Goal: Information Seeking & Learning: Find specific fact

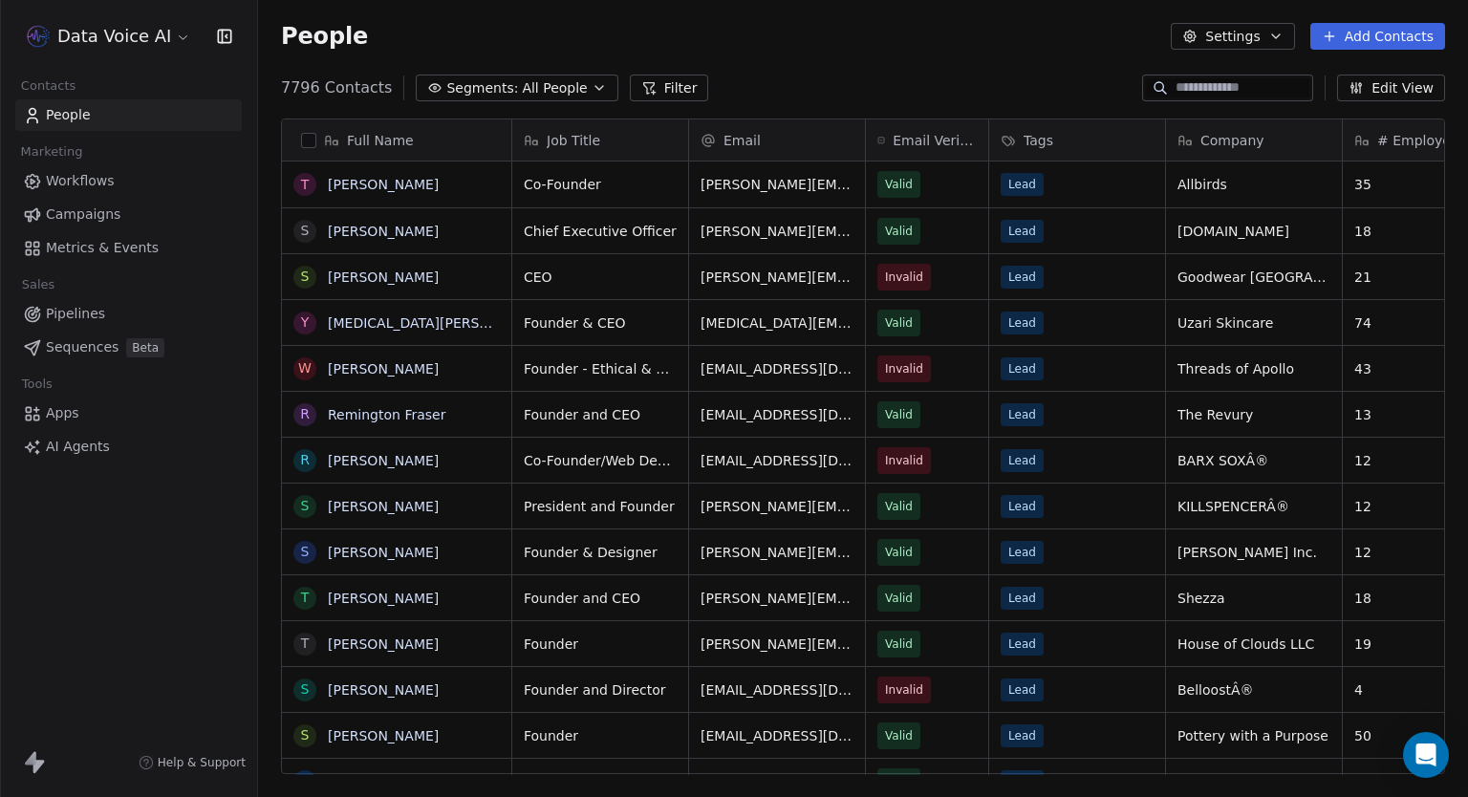
scroll to position [686, 1194]
click at [97, 448] on span "AI Agents" at bounding box center [78, 447] width 64 height 20
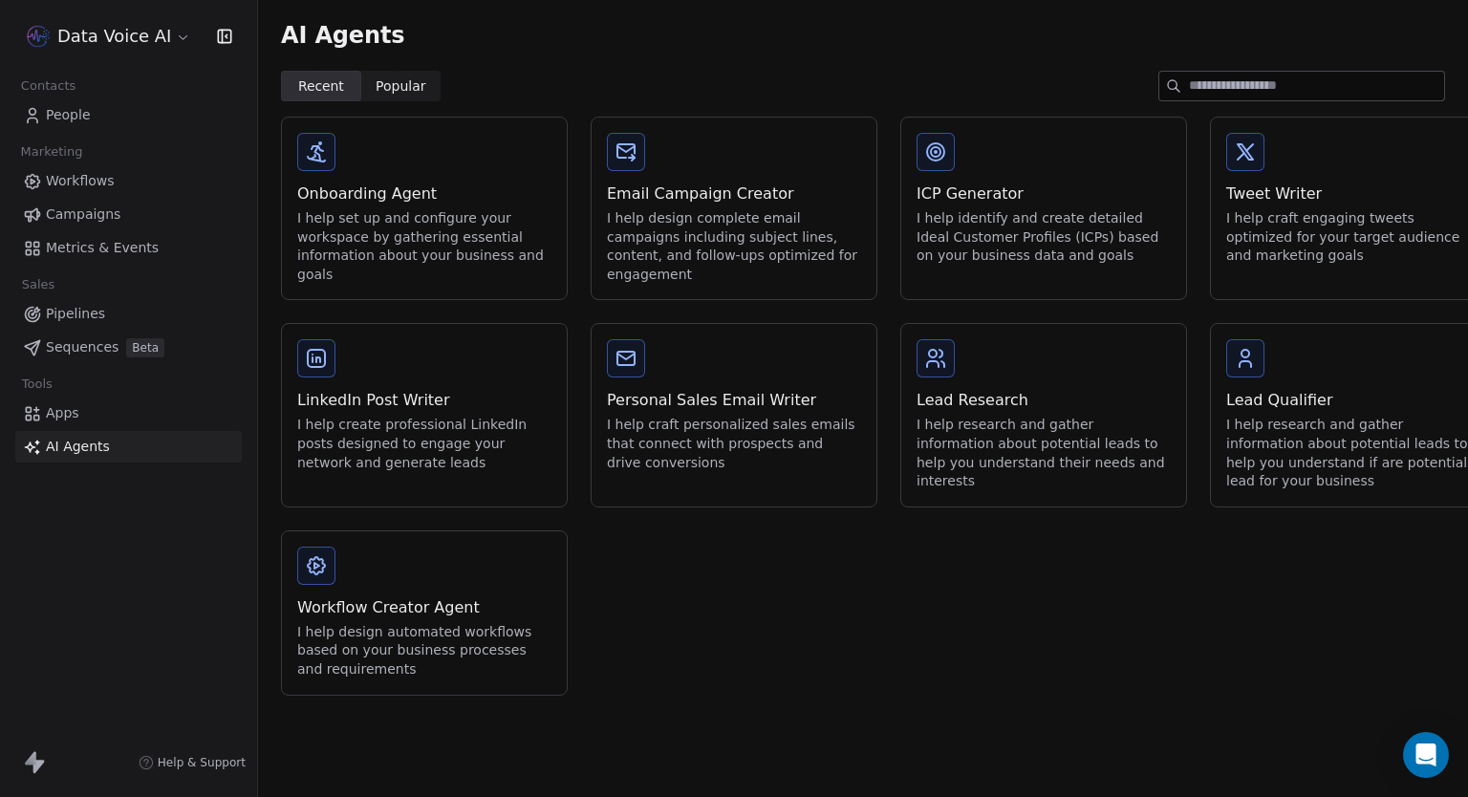
click at [928, 425] on div "I help research and gather information about potential leads to help you unders…" at bounding box center [1043, 453] width 254 height 75
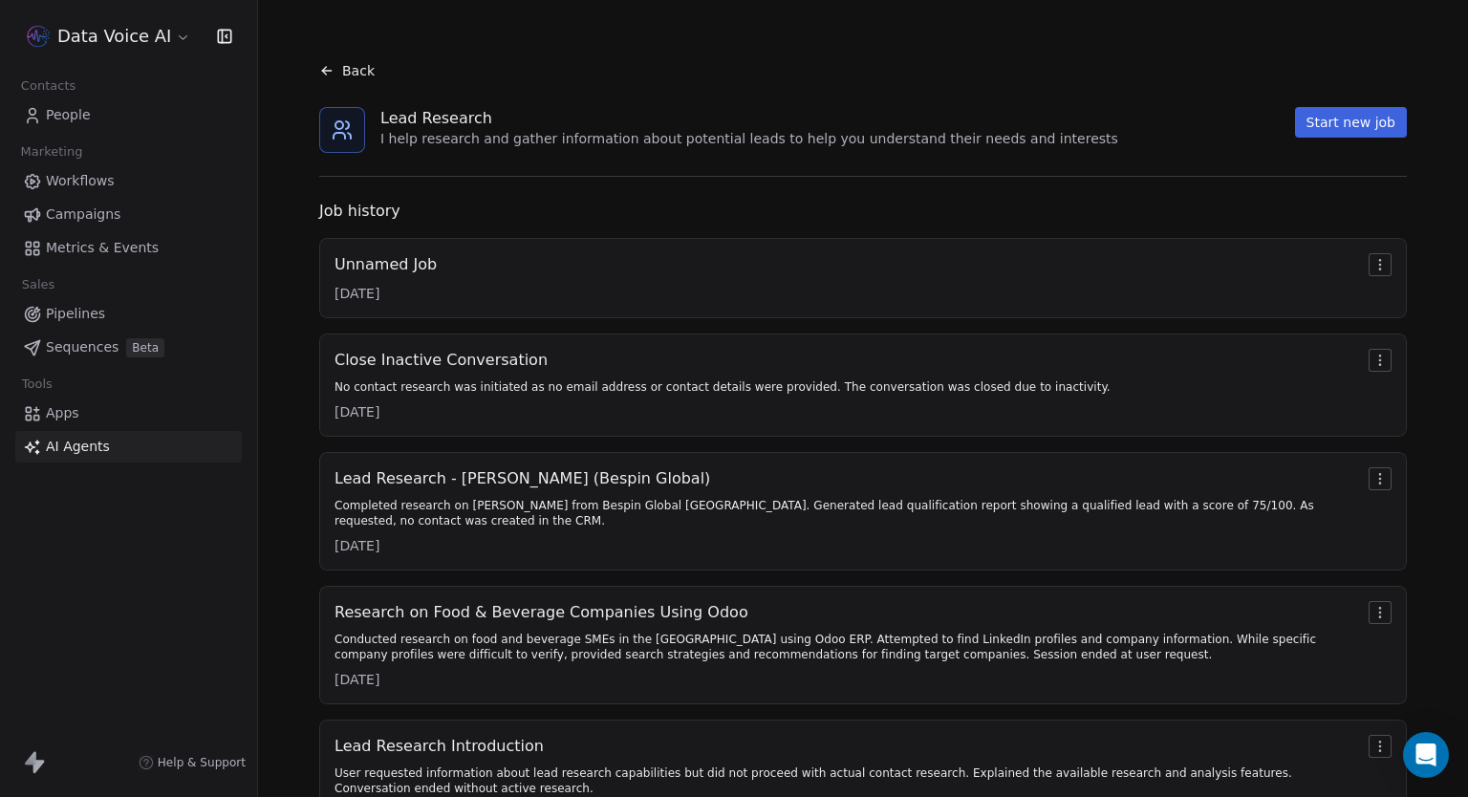
click at [663, 284] on div "Unnamed Job [DATE]" at bounding box center [862, 278] width 1057 height 50
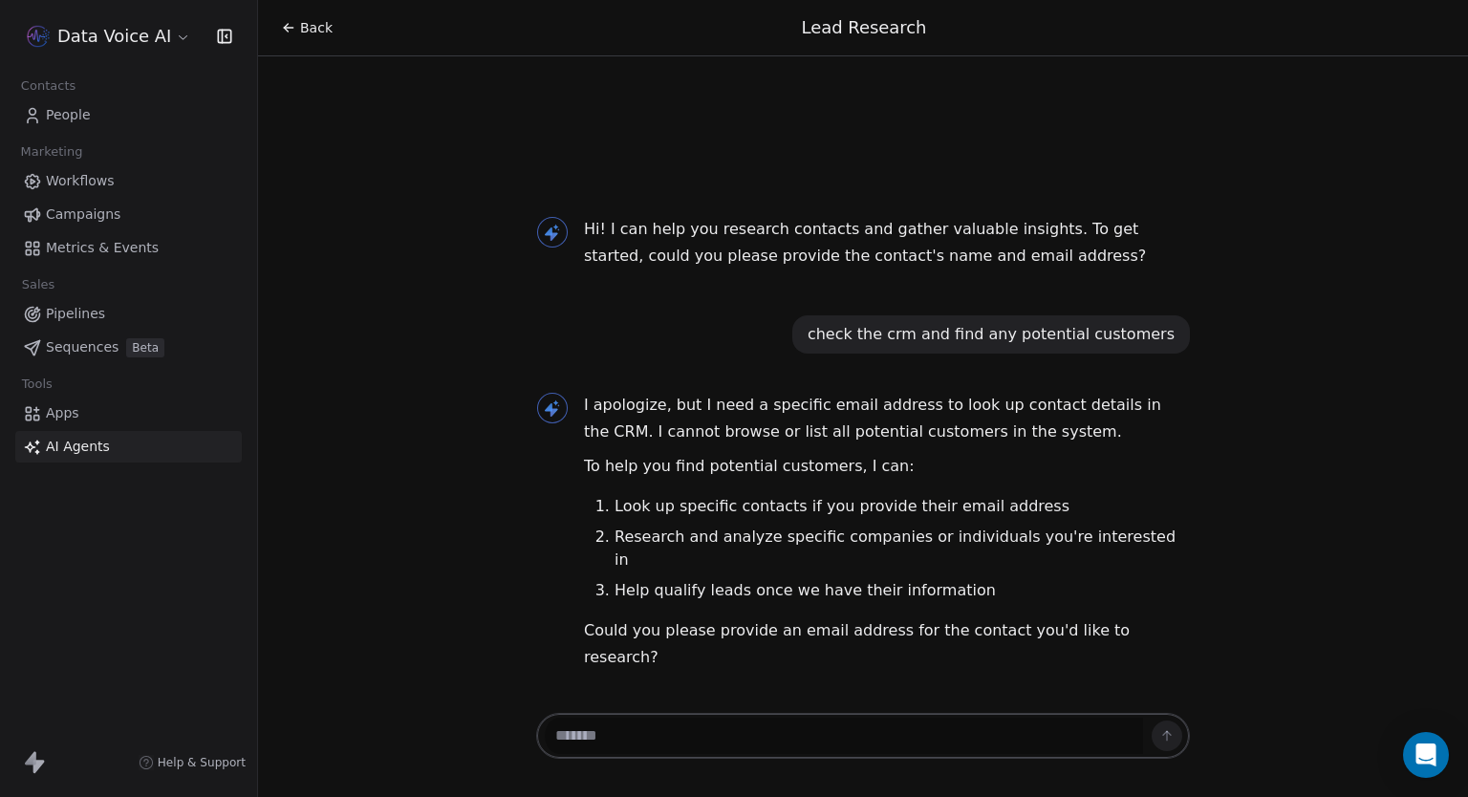
click at [140, 26] on html "Data Voice AI Contacts People Marketing Workflows Campaigns Metrics & Events Sa…" at bounding box center [734, 398] width 1468 height 797
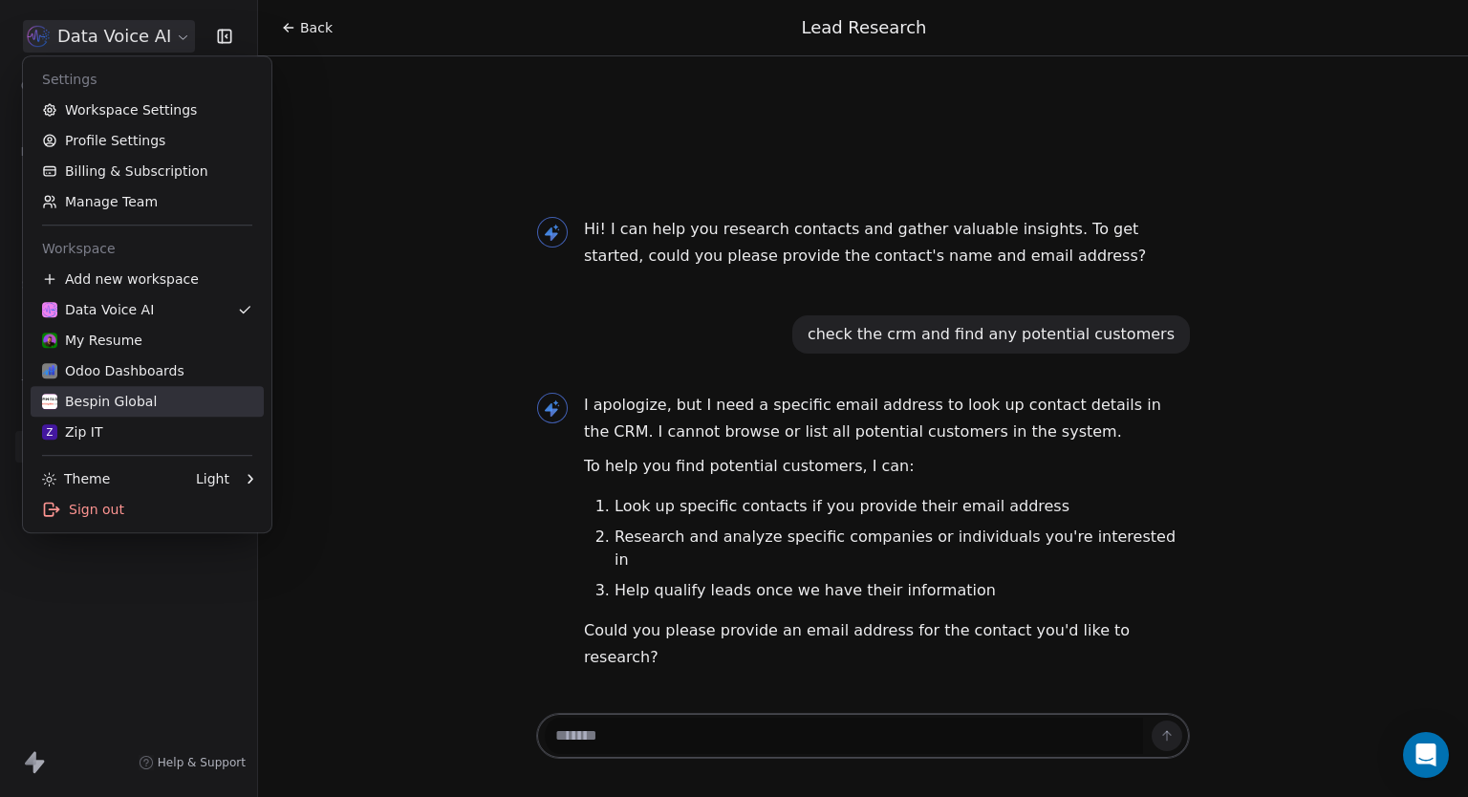
click at [104, 399] on div "Bespin Global" at bounding box center [99, 401] width 115 height 19
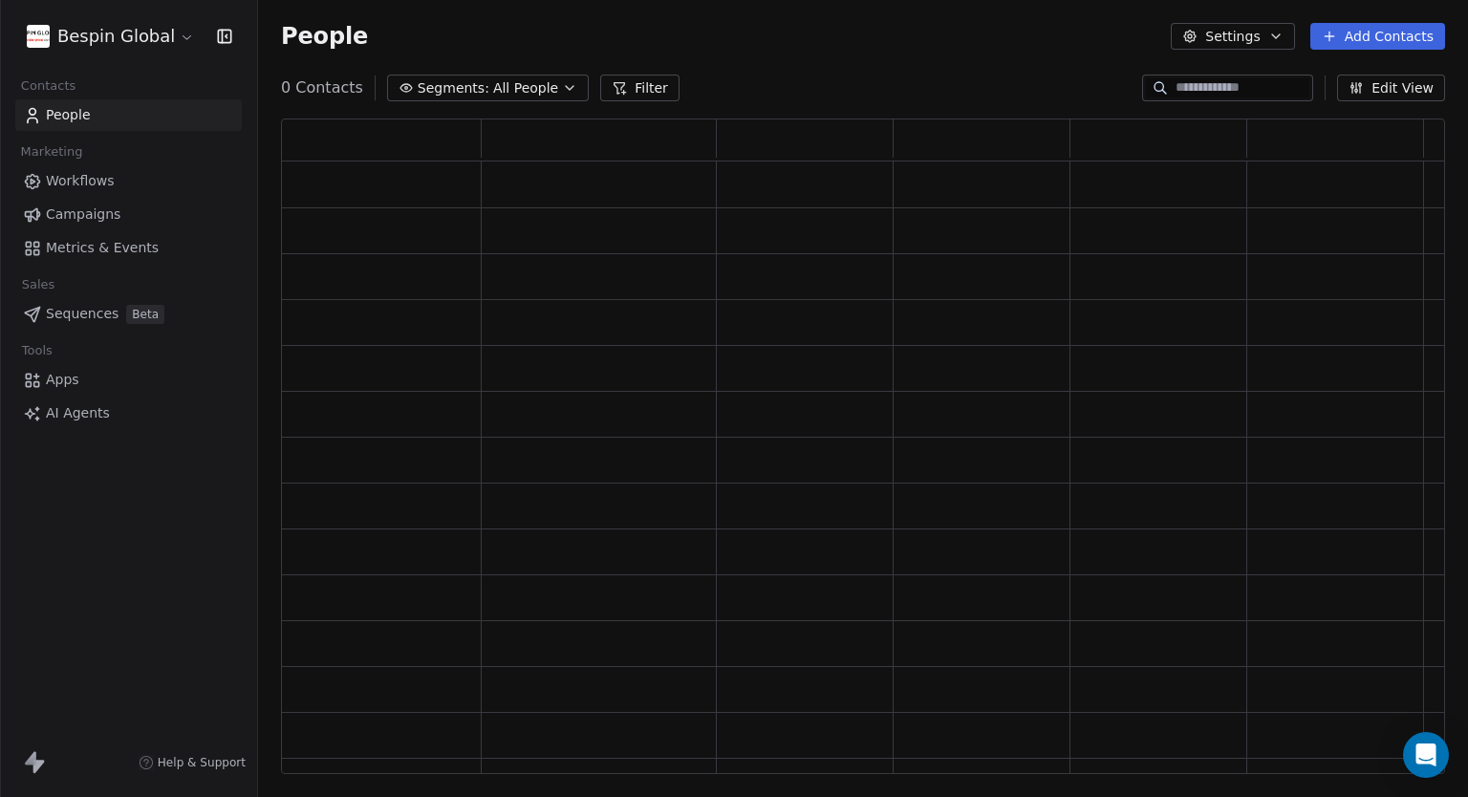
scroll to position [640, 1149]
click at [102, 454] on span "AI Agents" at bounding box center [78, 447] width 64 height 20
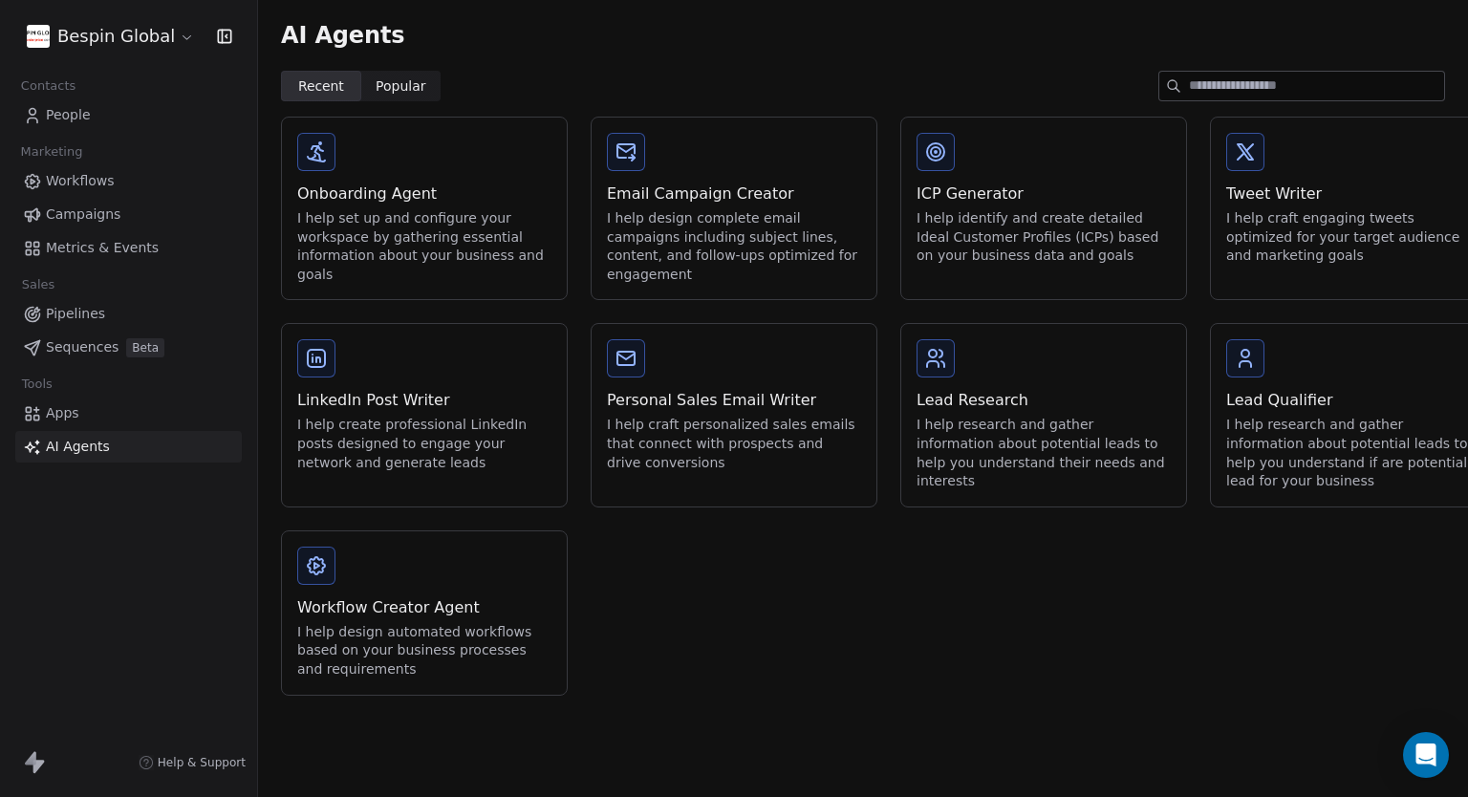
click at [1048, 425] on div "I help research and gather information about potential leads to help you unders…" at bounding box center [1043, 453] width 254 height 75
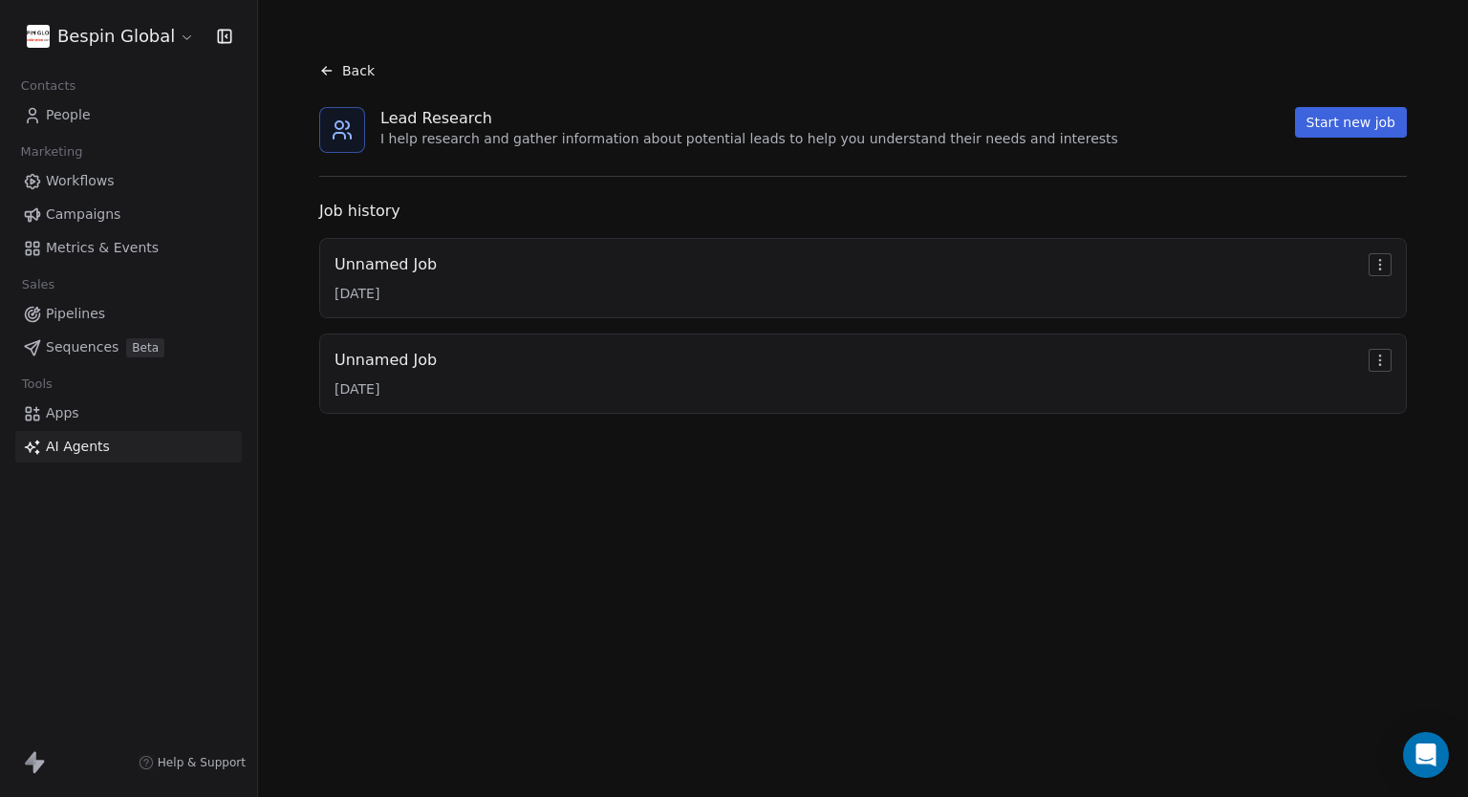
click at [674, 285] on div "Unnamed Job [DATE]" at bounding box center [862, 278] width 1057 height 50
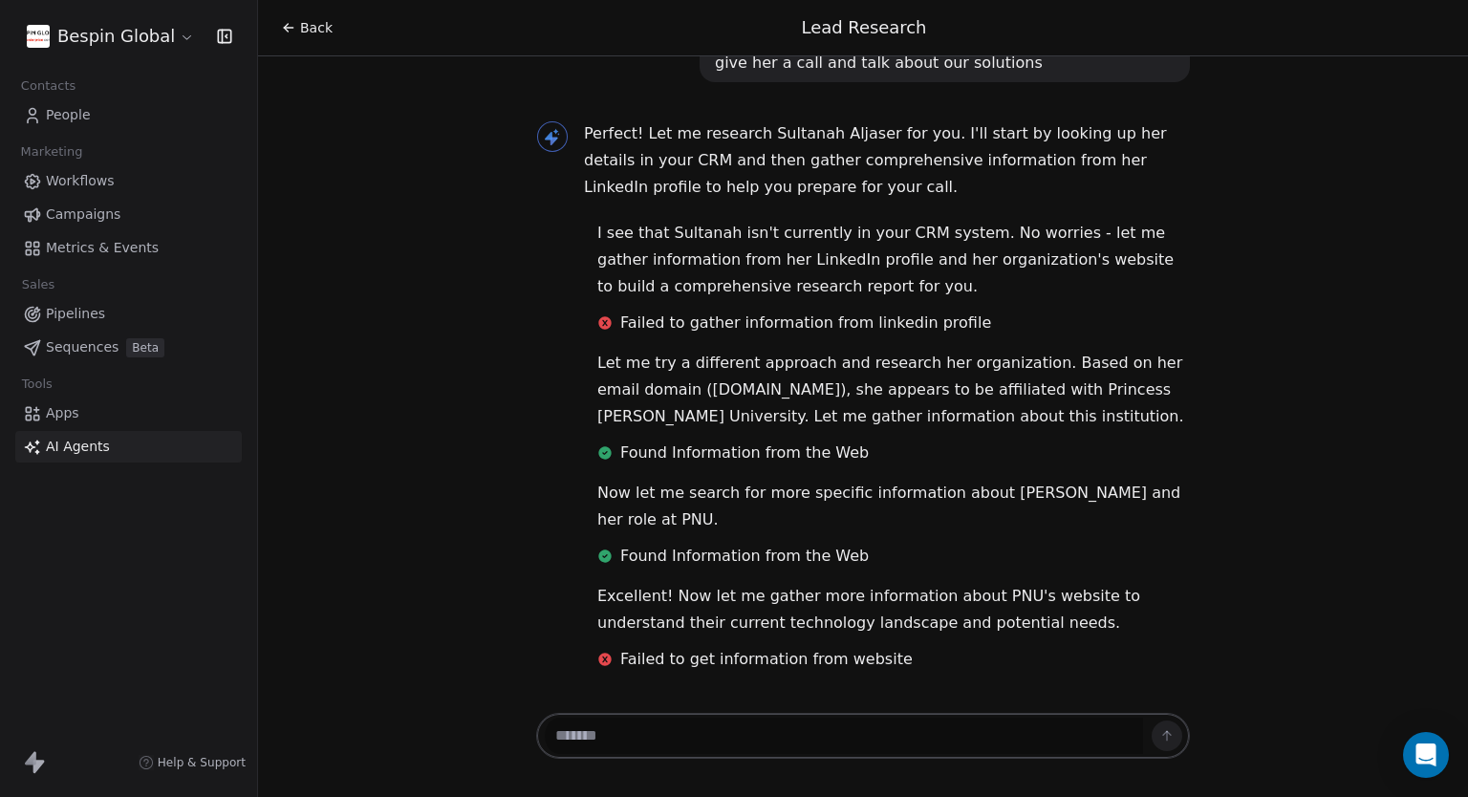
scroll to position [719, 0]
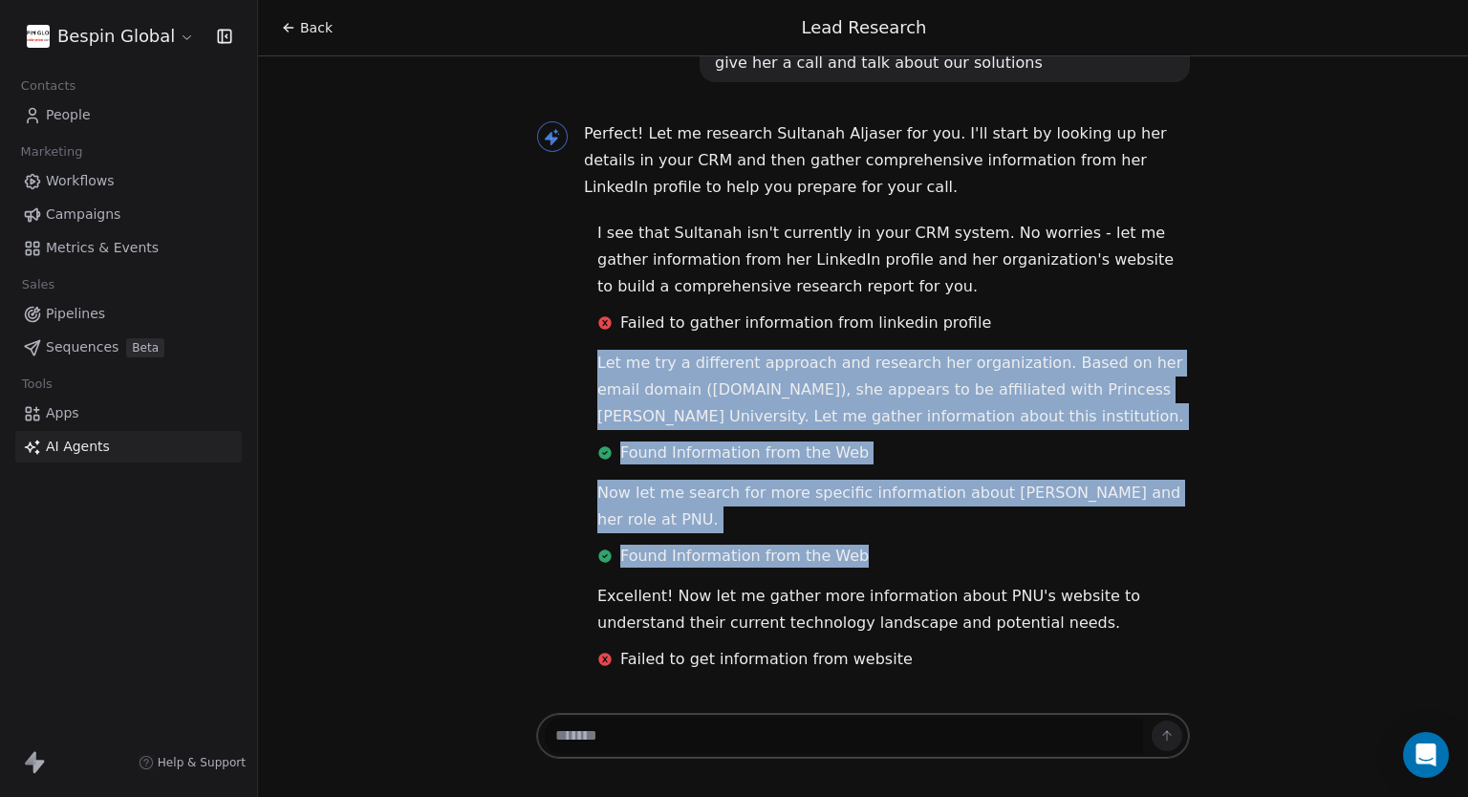
drag, startPoint x: 572, startPoint y: 364, endPoint x: 959, endPoint y: 538, distance: 424.3
click at [959, 538] on div "Hi [PERSON_NAME]! 👋 I can see you have a comprehensive business report for Besp…" at bounding box center [862, 19] width 669 height 1319
click at [959, 538] on div "Now let me search for more specific information about [PERSON_NAME] and her rol…" at bounding box center [893, 528] width 638 height 96
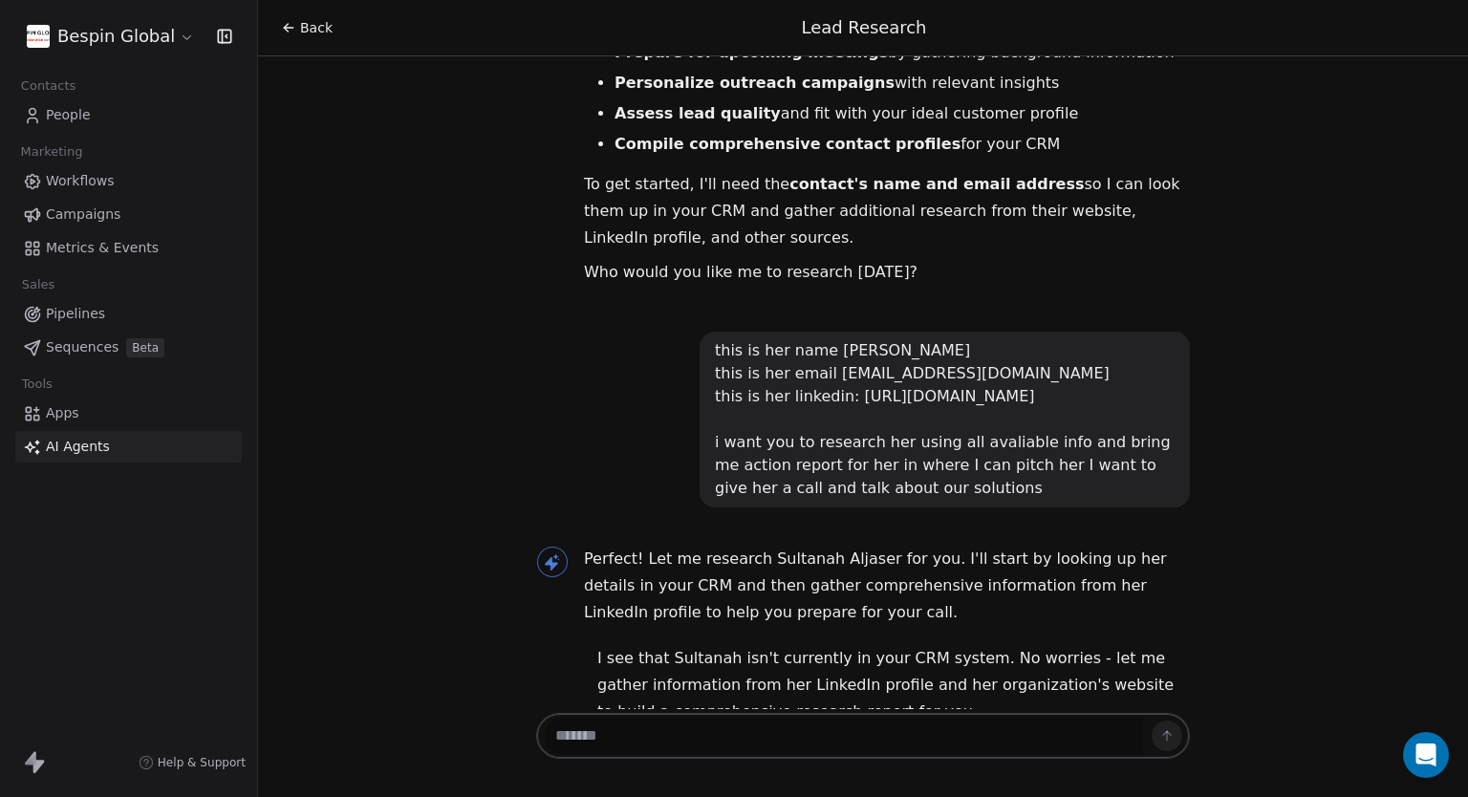
scroll to position [241, 0]
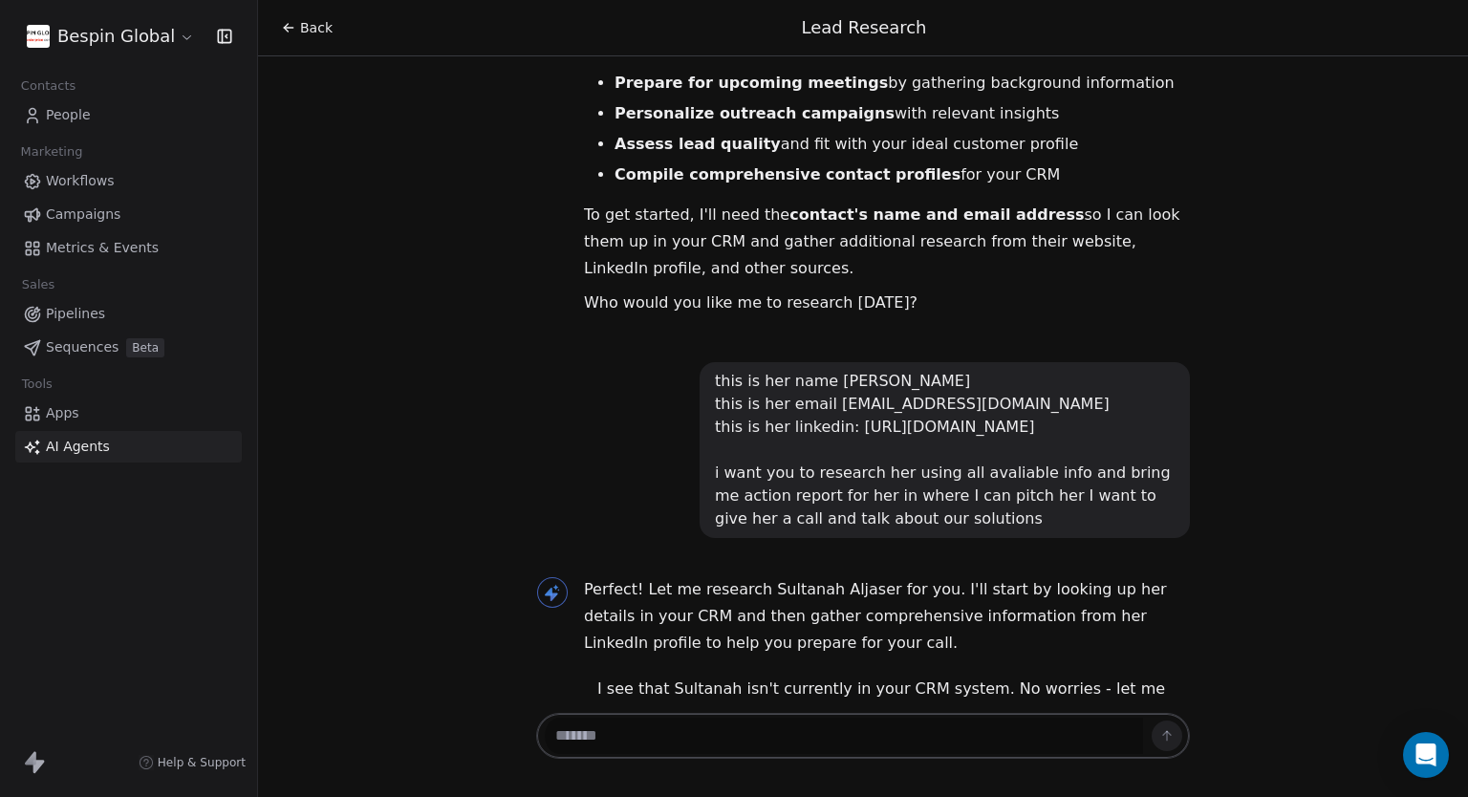
drag, startPoint x: 950, startPoint y: 544, endPoint x: 685, endPoint y: 378, distance: 312.1
click at [685, 378] on div "this is her name [PERSON_NAME] this is her email [EMAIL_ADDRESS][DOMAIN_NAME] t…" at bounding box center [863, 450] width 654 height 176
copy div "this is her name [PERSON_NAME] this is her email [EMAIL_ADDRESS][DOMAIN_NAME] t…"
click at [758, 737] on textarea at bounding box center [844, 736] width 598 height 36
paste textarea "**********"
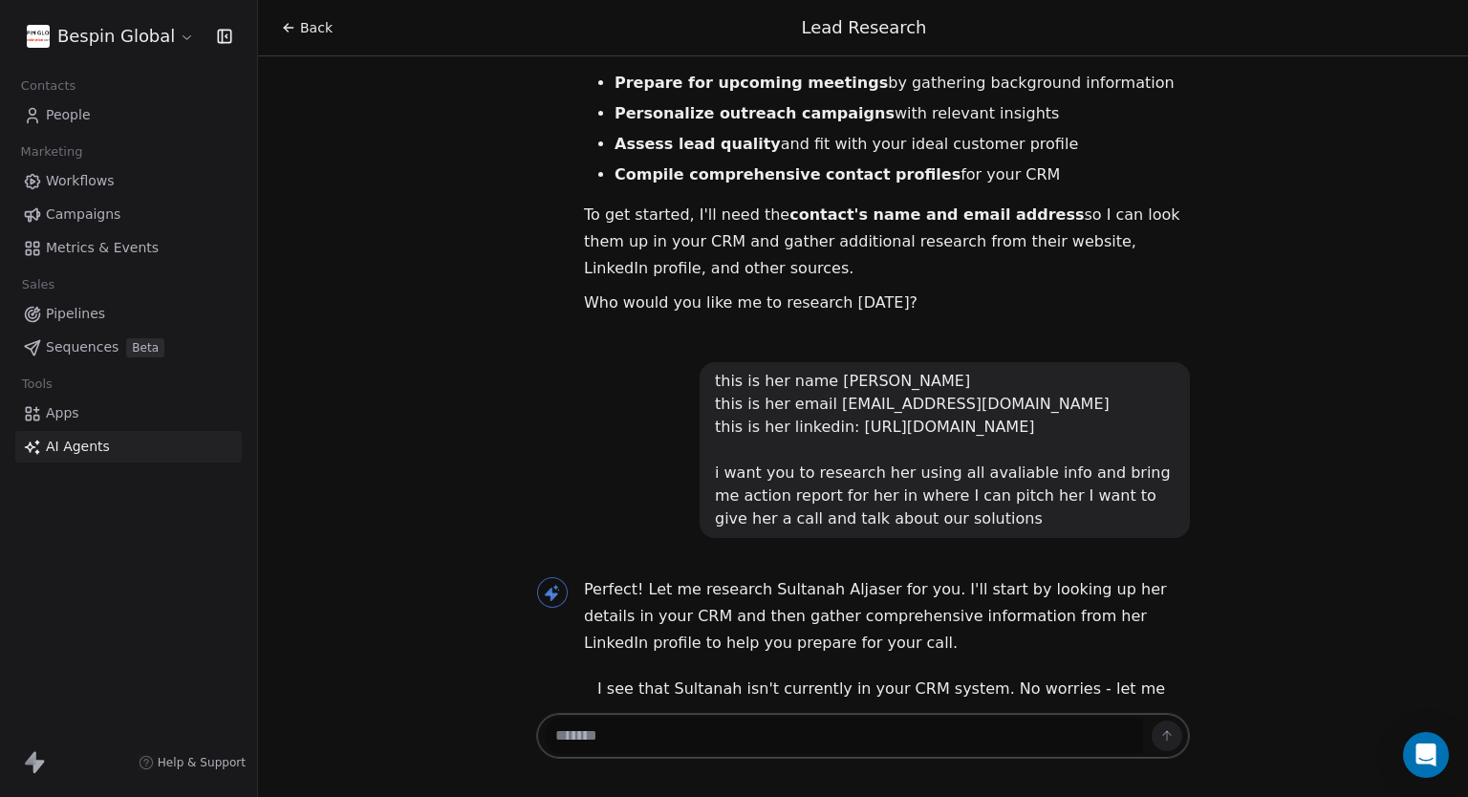
type textarea "**********"
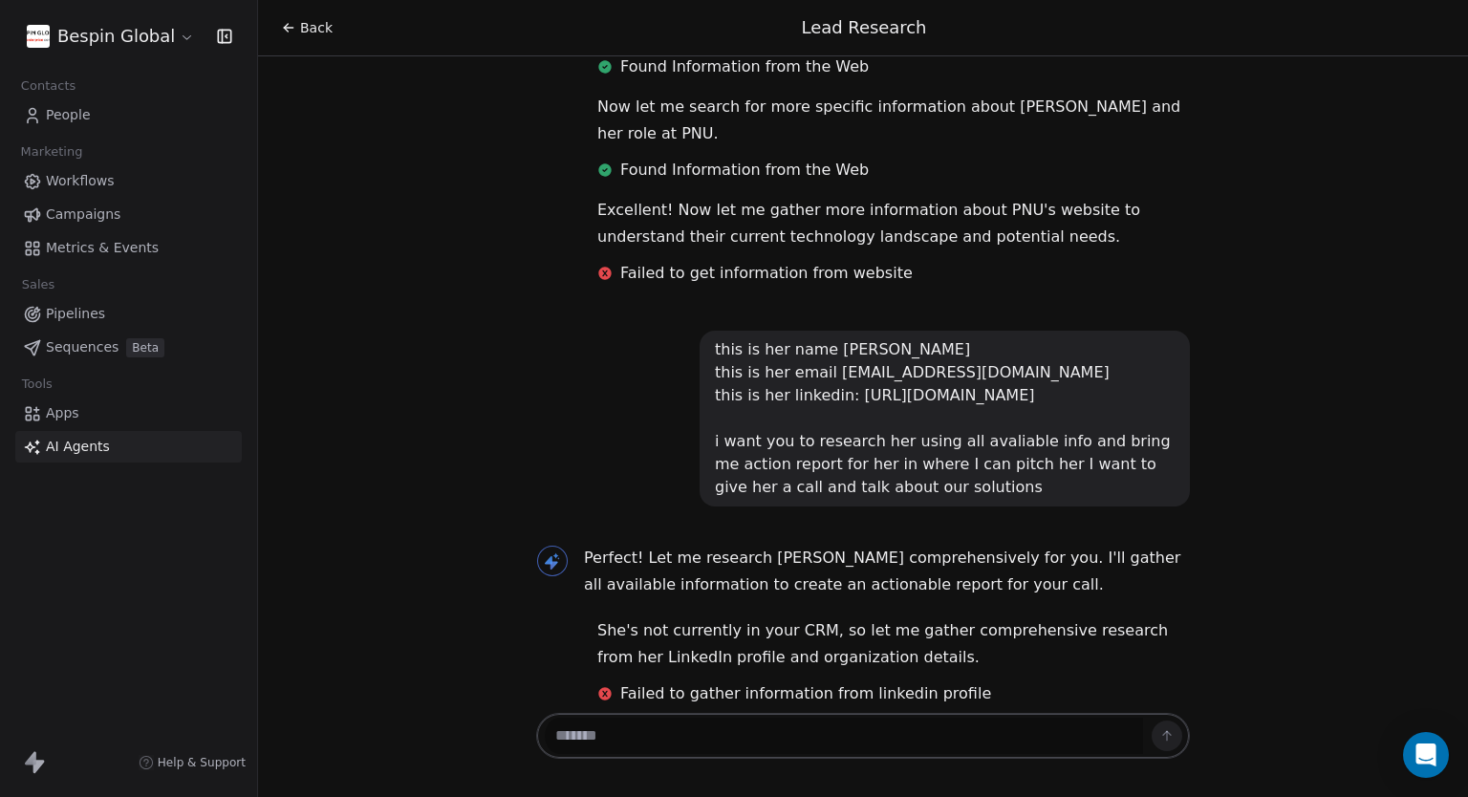
scroll to position [1349, 0]
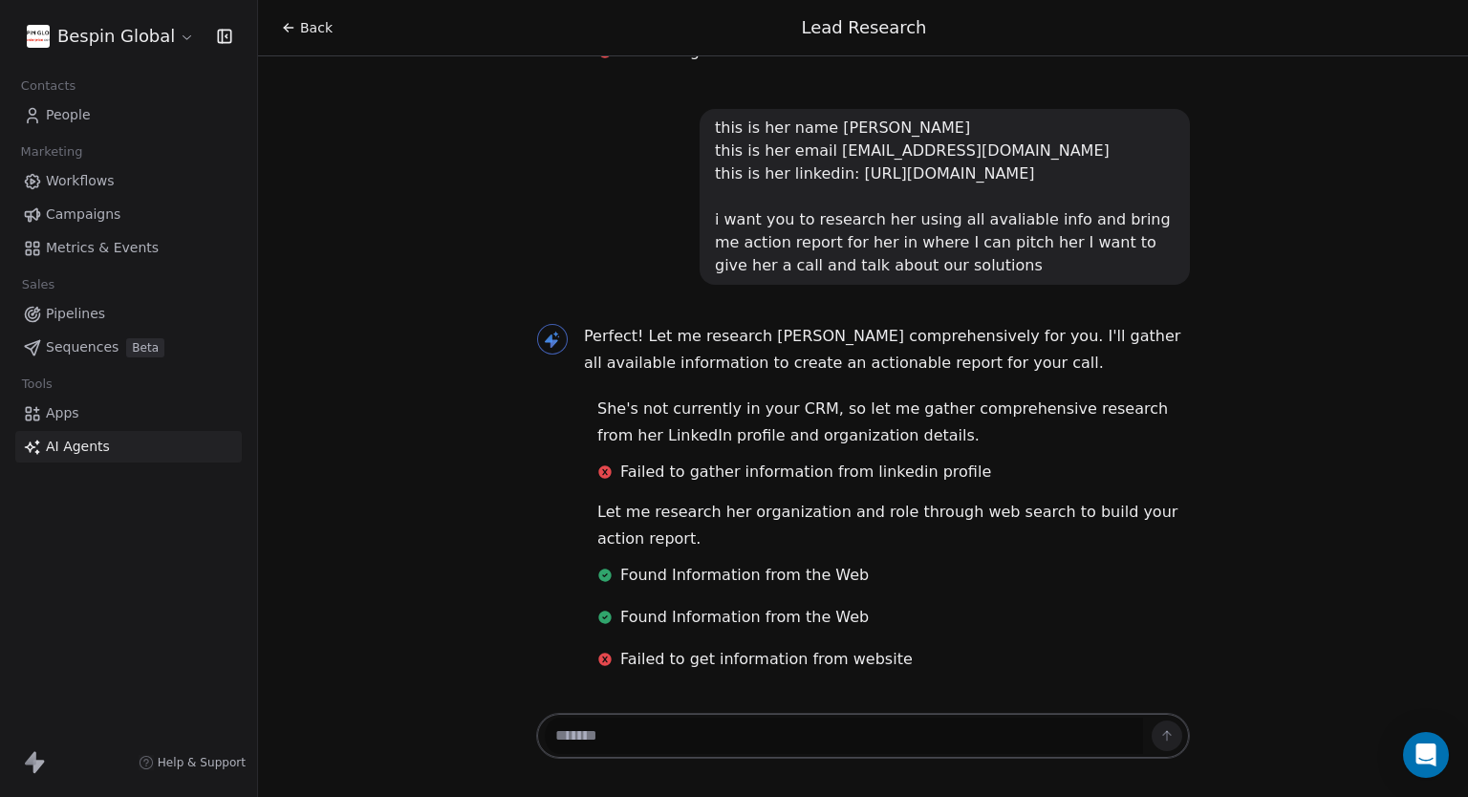
click at [116, 450] on link "AI Agents" at bounding box center [128, 447] width 226 height 32
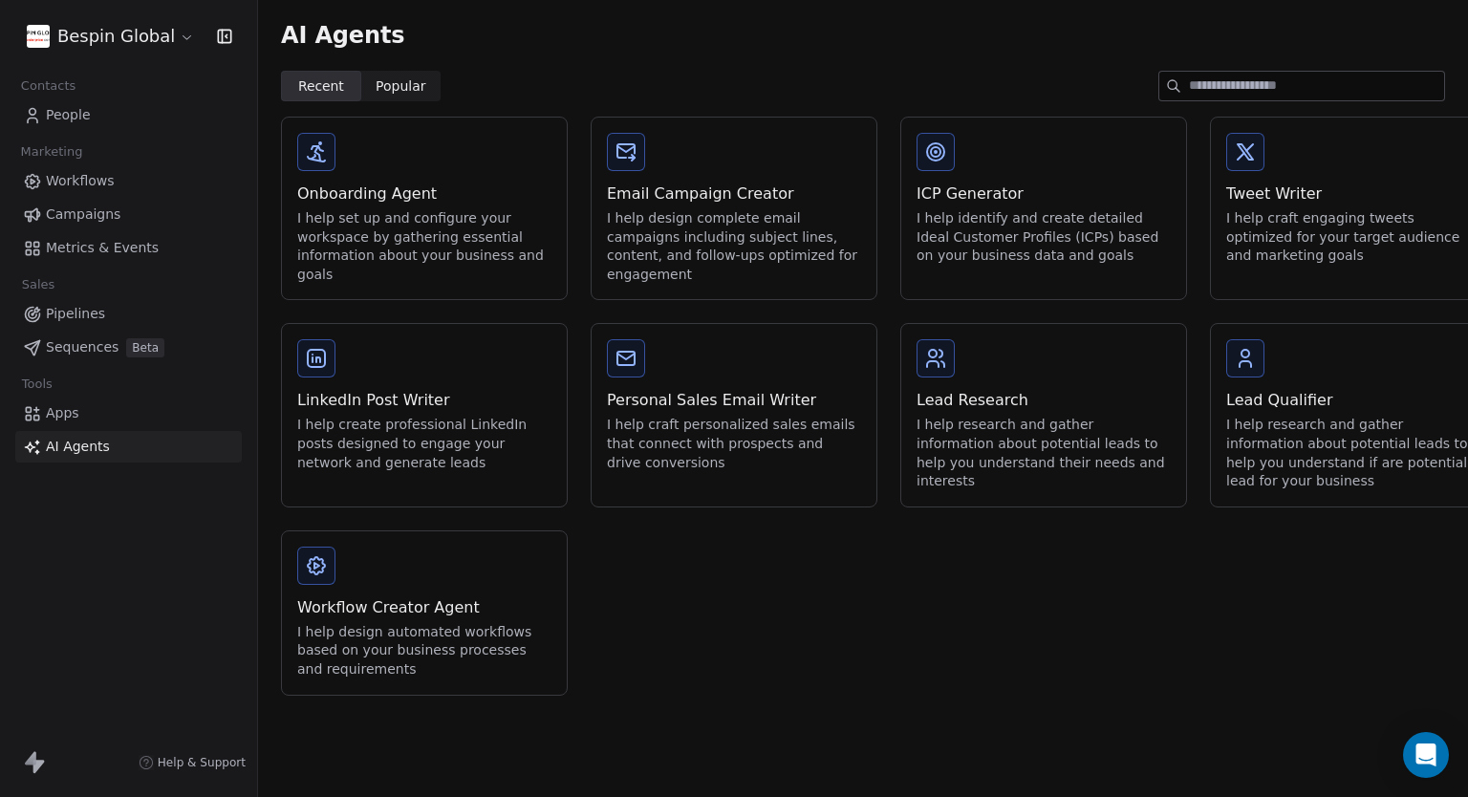
click at [956, 404] on div "Lead Research" at bounding box center [1043, 400] width 254 height 23
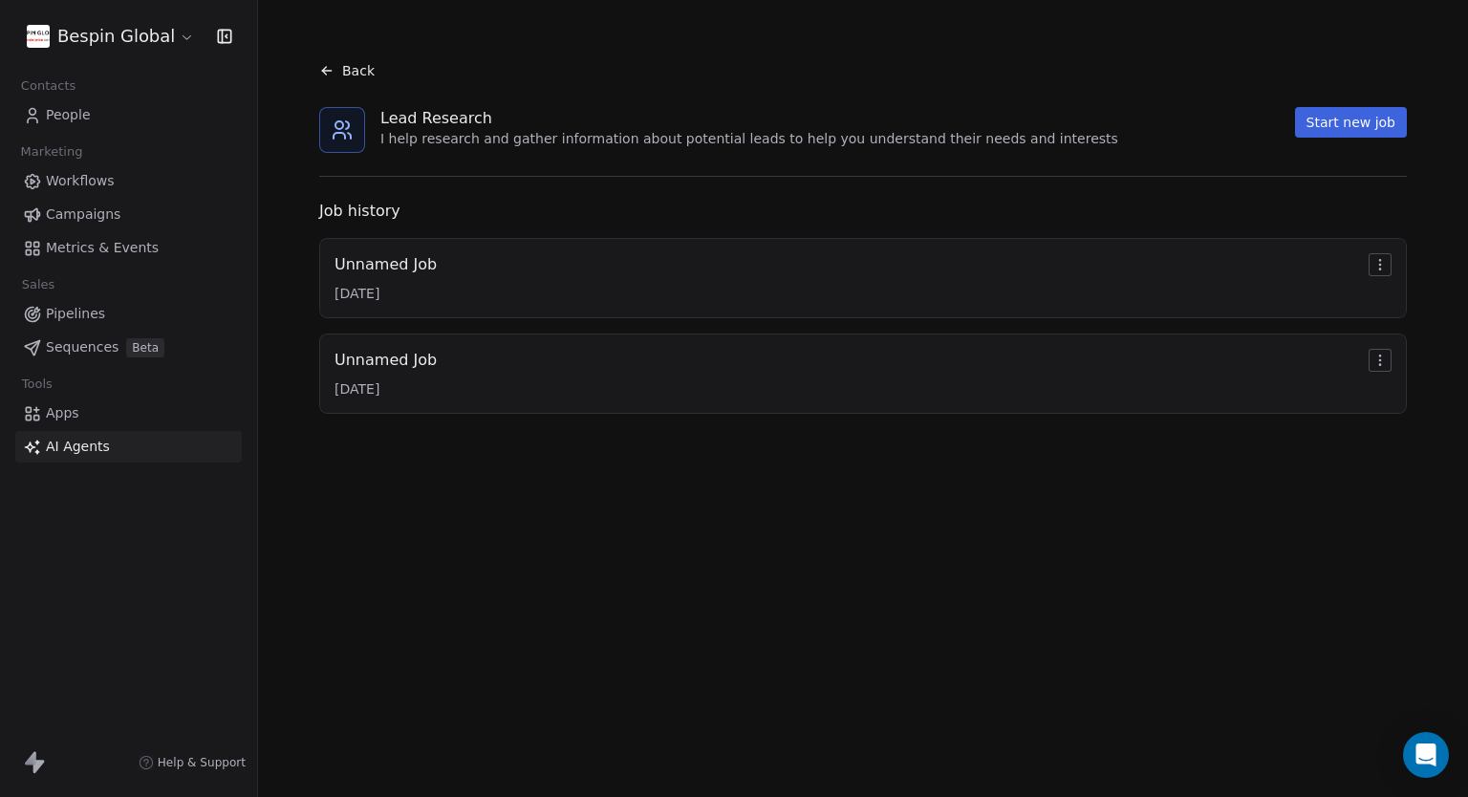
click at [605, 286] on div "Unnamed Job [DATE]" at bounding box center [862, 278] width 1057 height 50
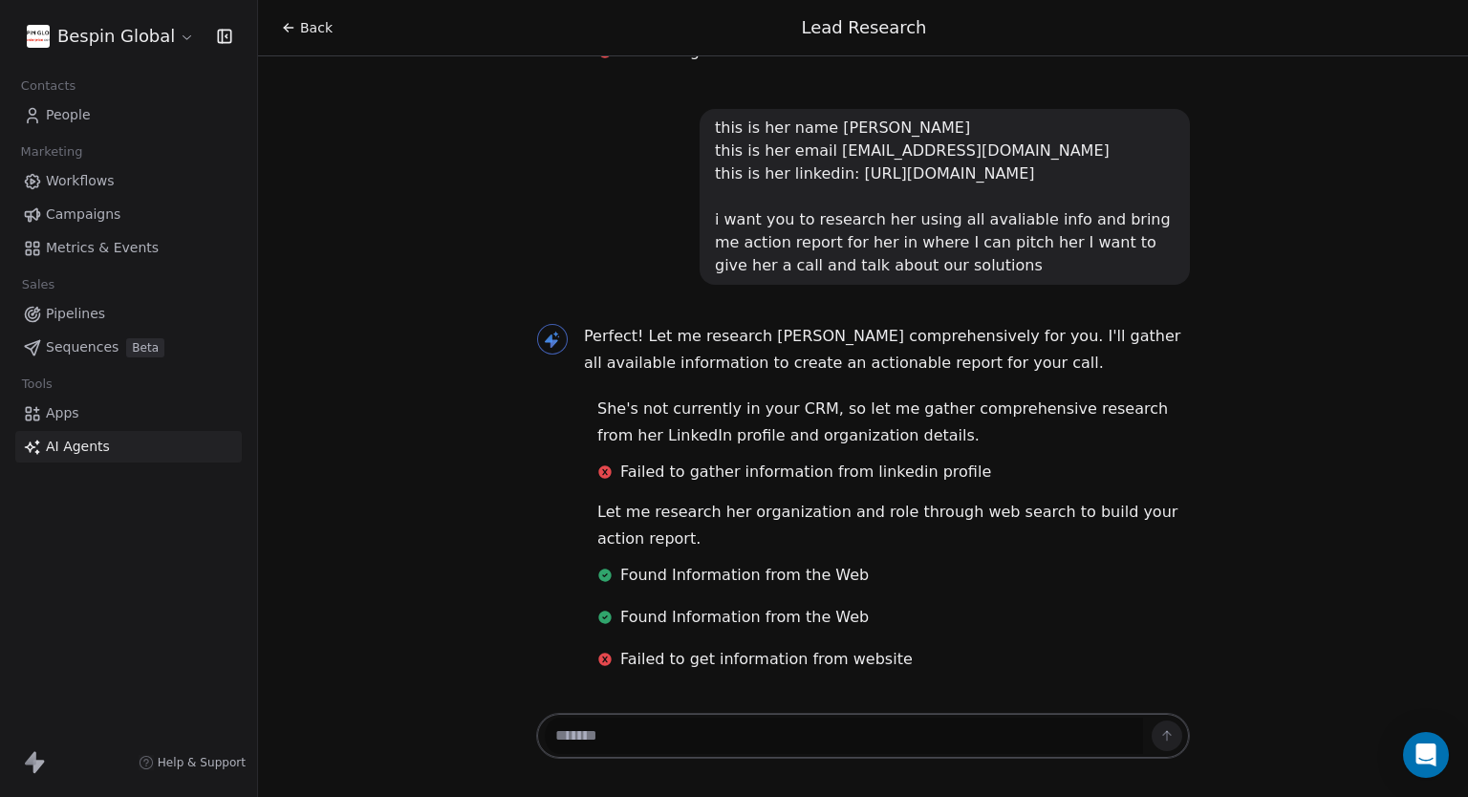
scroll to position [1349, 0]
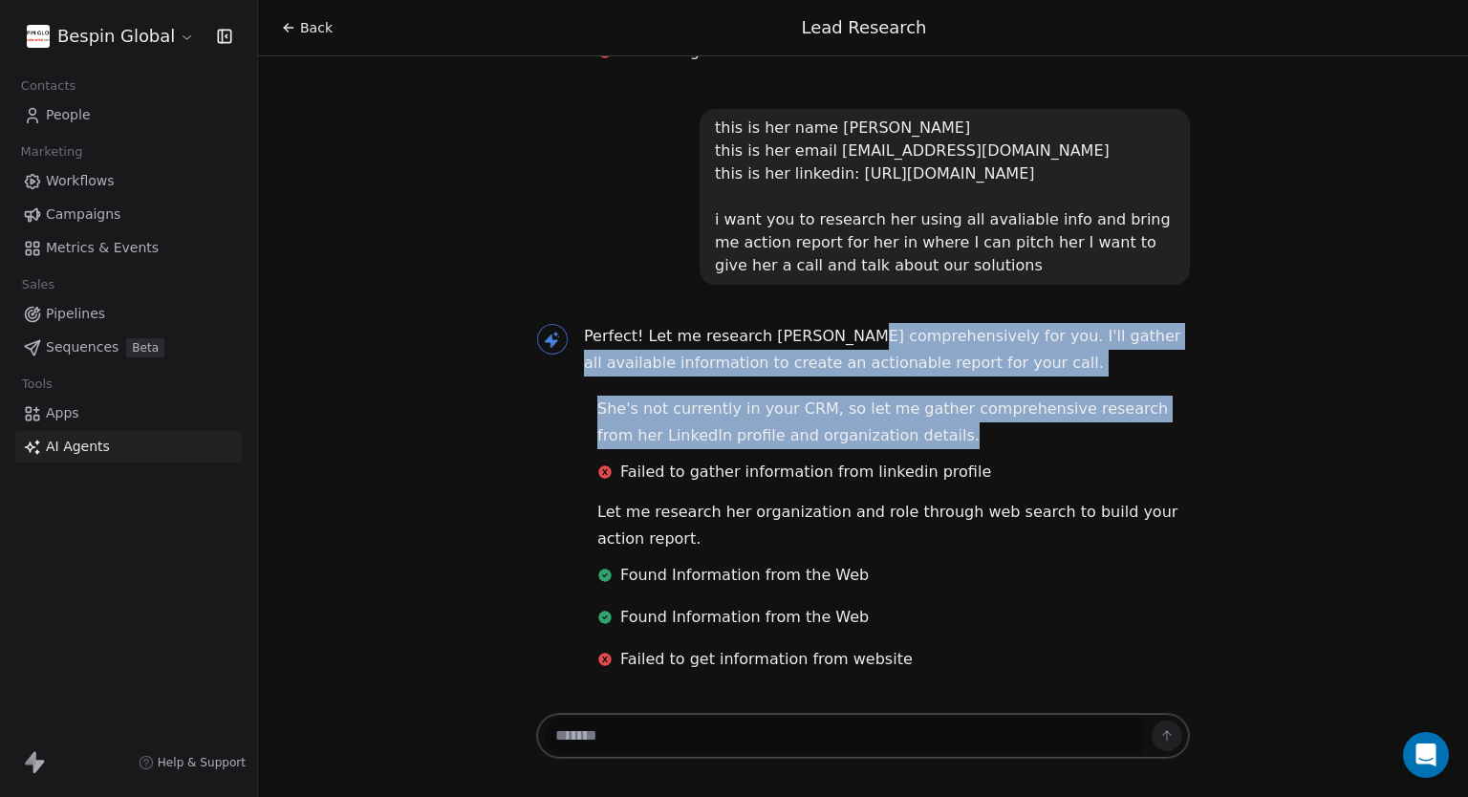
drag, startPoint x: 826, startPoint y: 326, endPoint x: 884, endPoint y: 437, distance: 125.2
click at [884, 437] on p "She's not currently in your CRM, so let me gather comprehensive research from h…" at bounding box center [893, 423] width 592 height 54
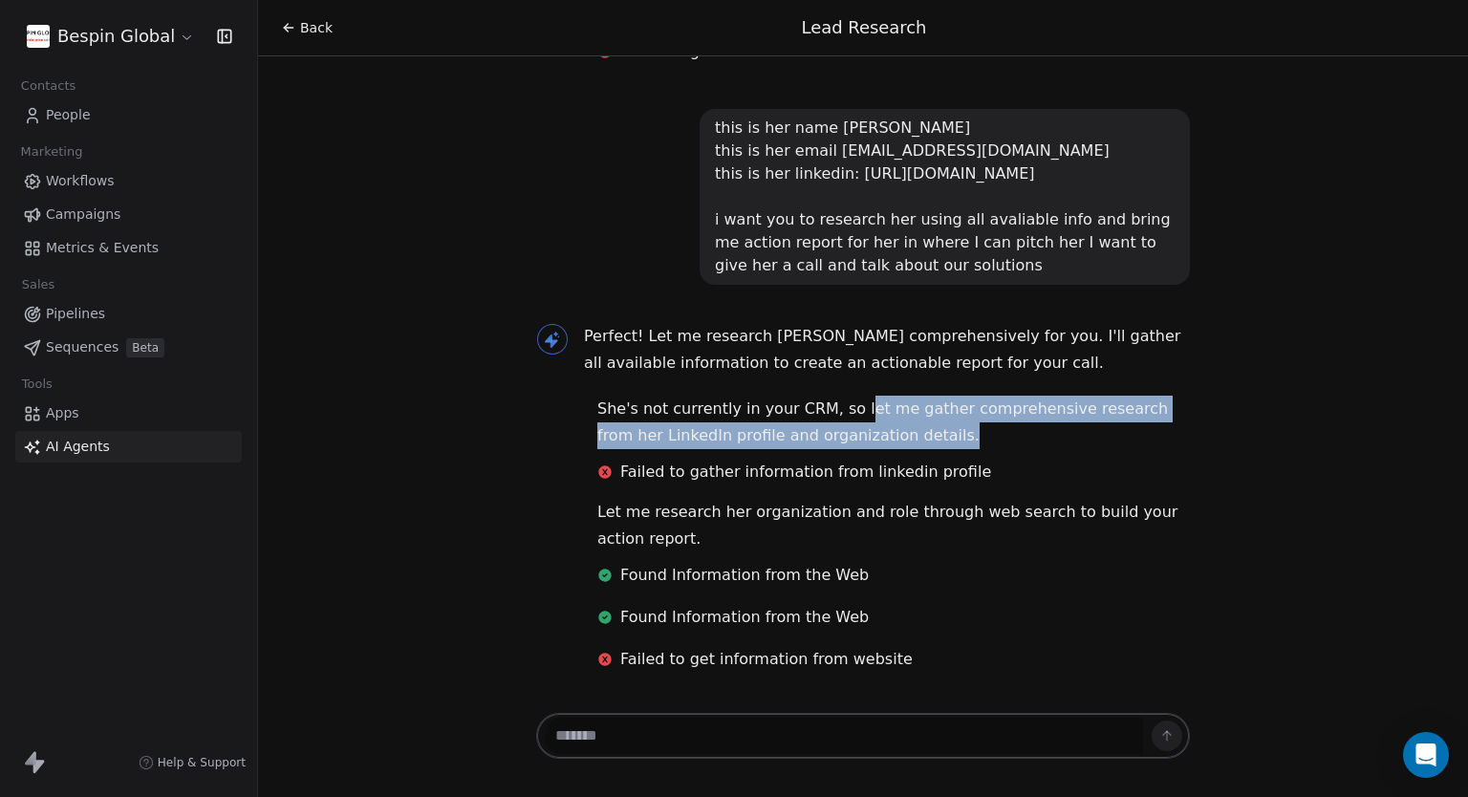
drag, startPoint x: 876, startPoint y: 440, endPoint x: 841, endPoint y: 401, distance: 52.8
click at [841, 401] on p "She's not currently in your CRM, so let me gather comprehensive research from h…" at bounding box center [893, 423] width 592 height 54
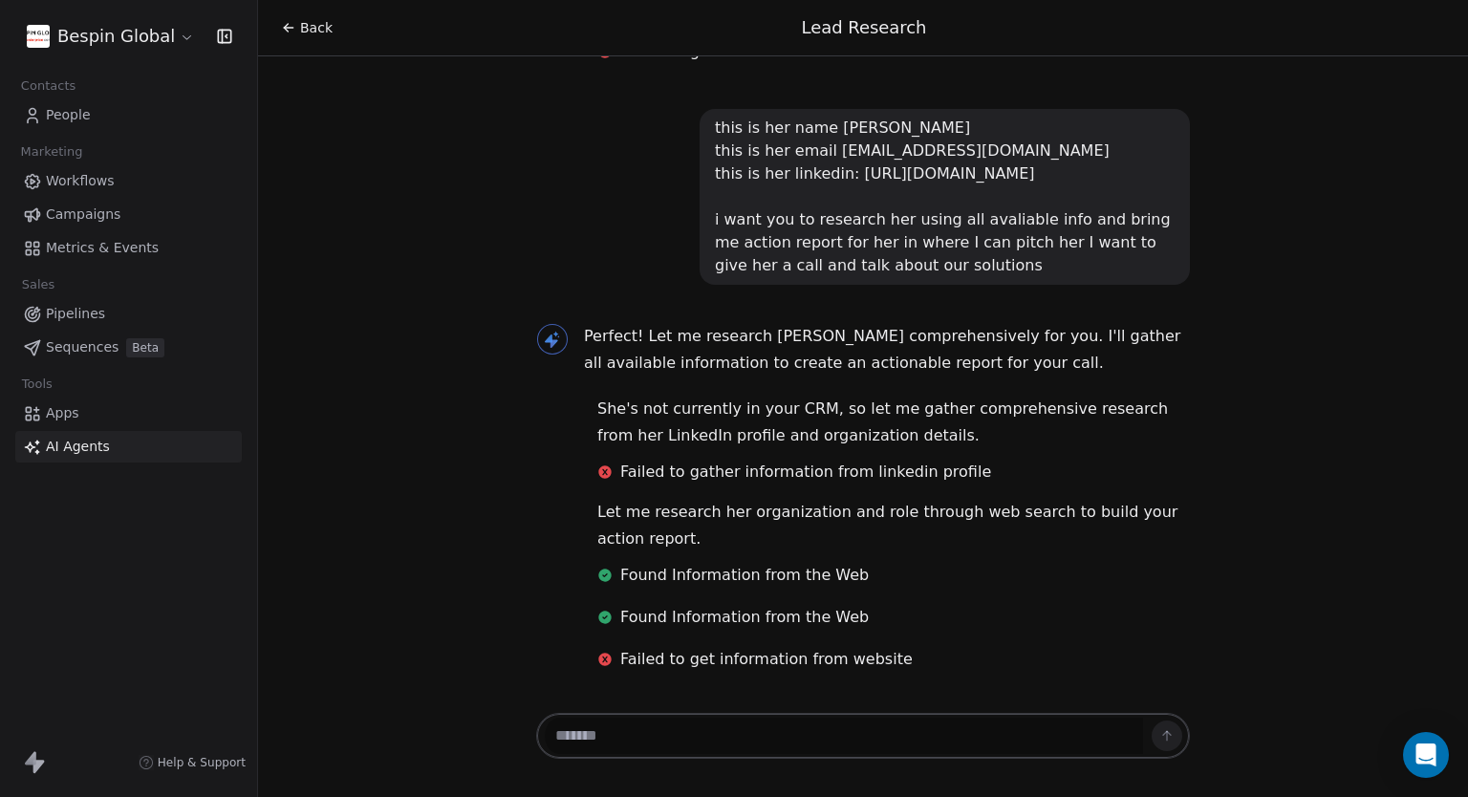
click at [757, 730] on textarea at bounding box center [844, 736] width 598 height 36
type textarea "**********"
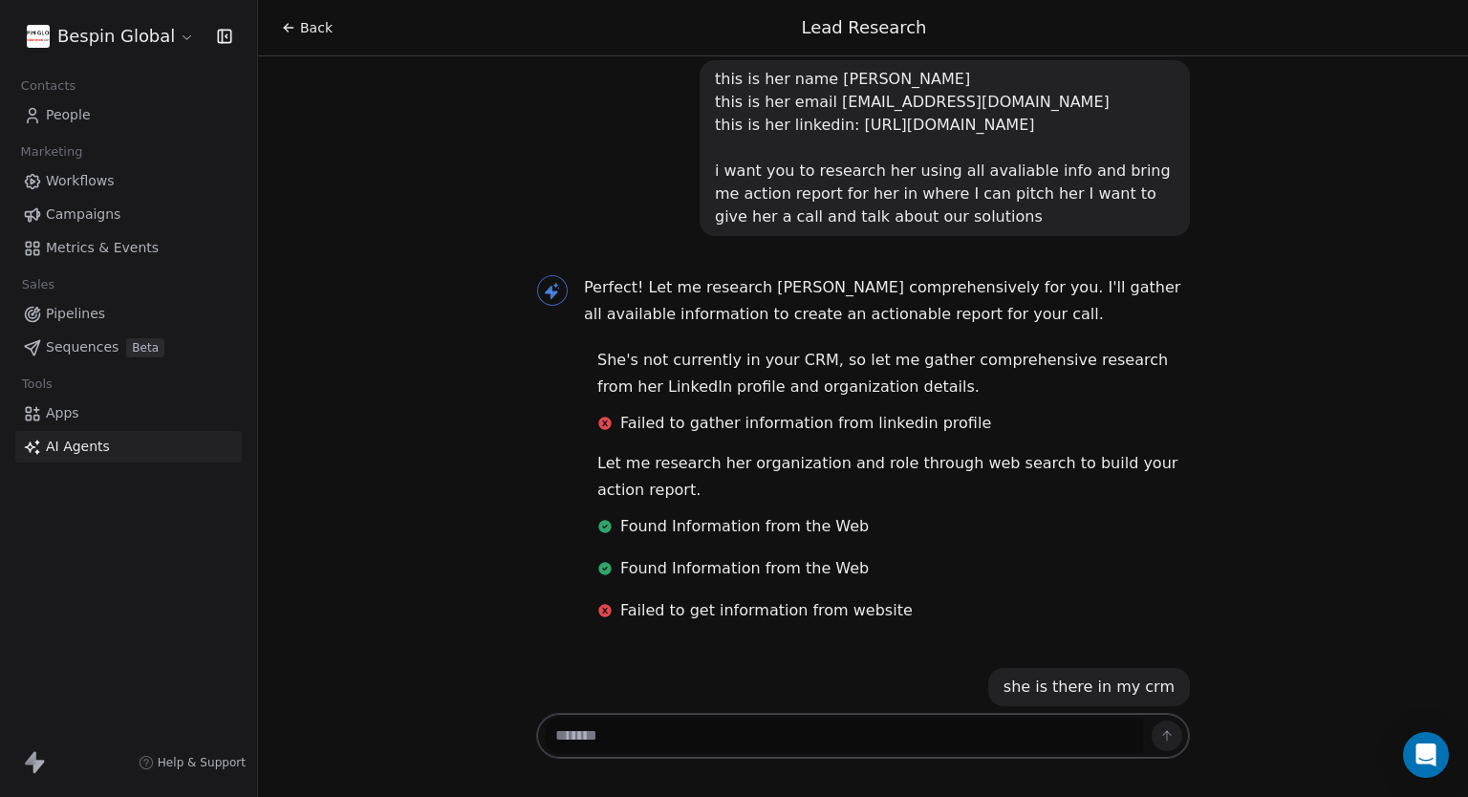
scroll to position [1242, 0]
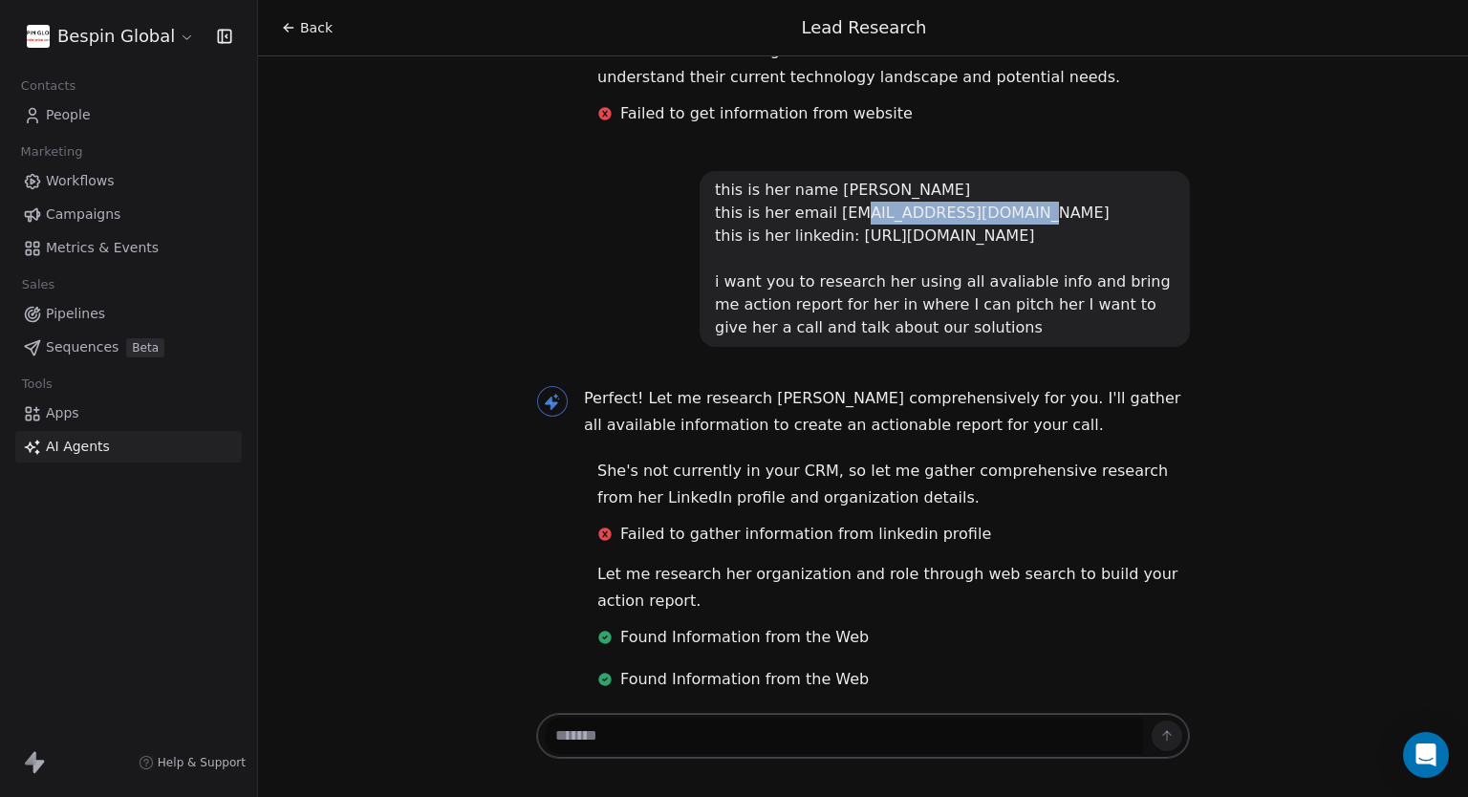
drag, startPoint x: 821, startPoint y: 236, endPoint x: 1013, endPoint y: 232, distance: 192.1
click at [1013, 232] on div "this is her name [PERSON_NAME] this is her email [EMAIL_ADDRESS][DOMAIN_NAME] t…" at bounding box center [945, 259] width 460 height 161
copy div "[EMAIL_ADDRESS][DOMAIN_NAME]"
click at [71, 117] on span "People" at bounding box center [68, 115] width 45 height 20
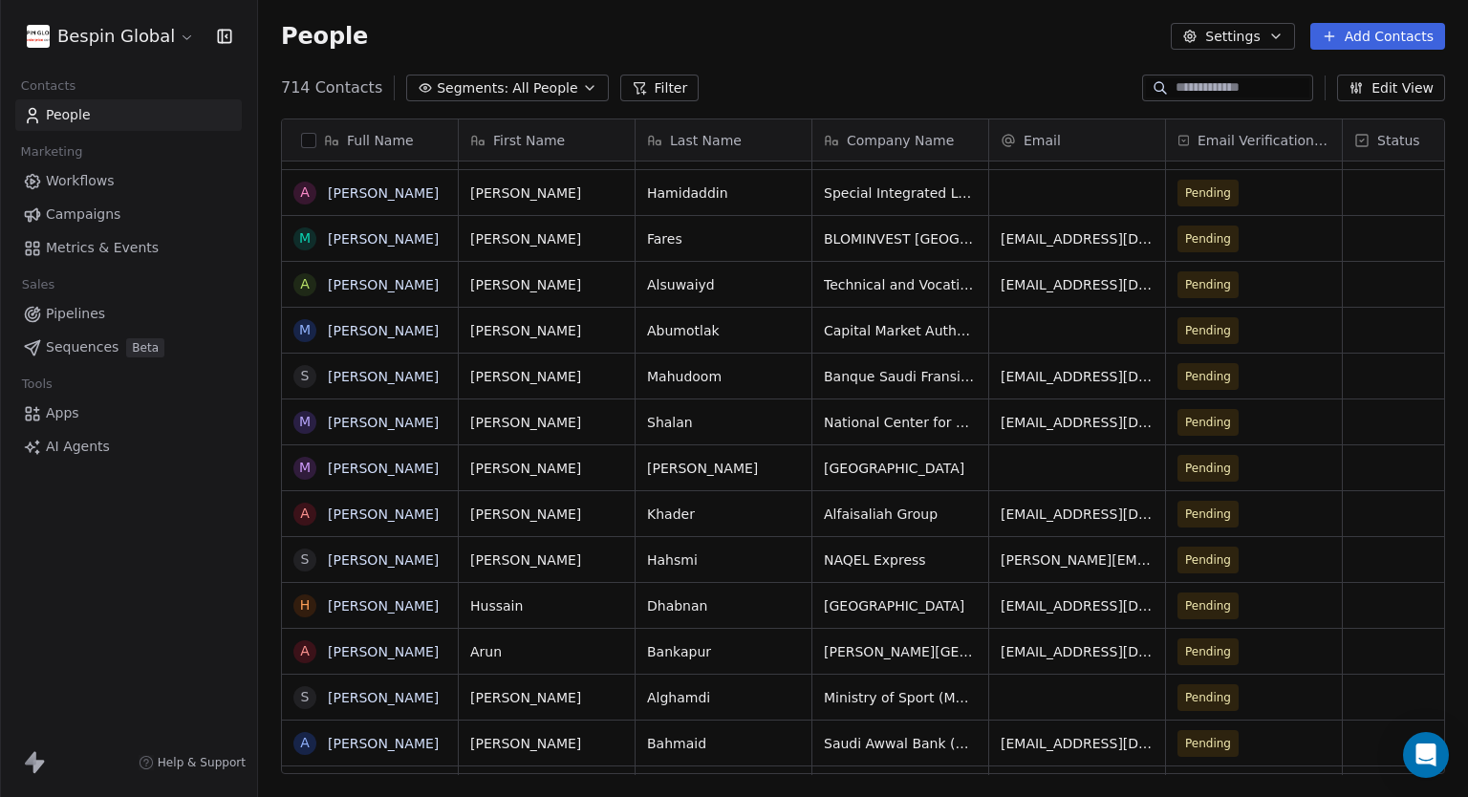
click at [876, 33] on div "People Settings Add Contacts" at bounding box center [863, 36] width 1164 height 27
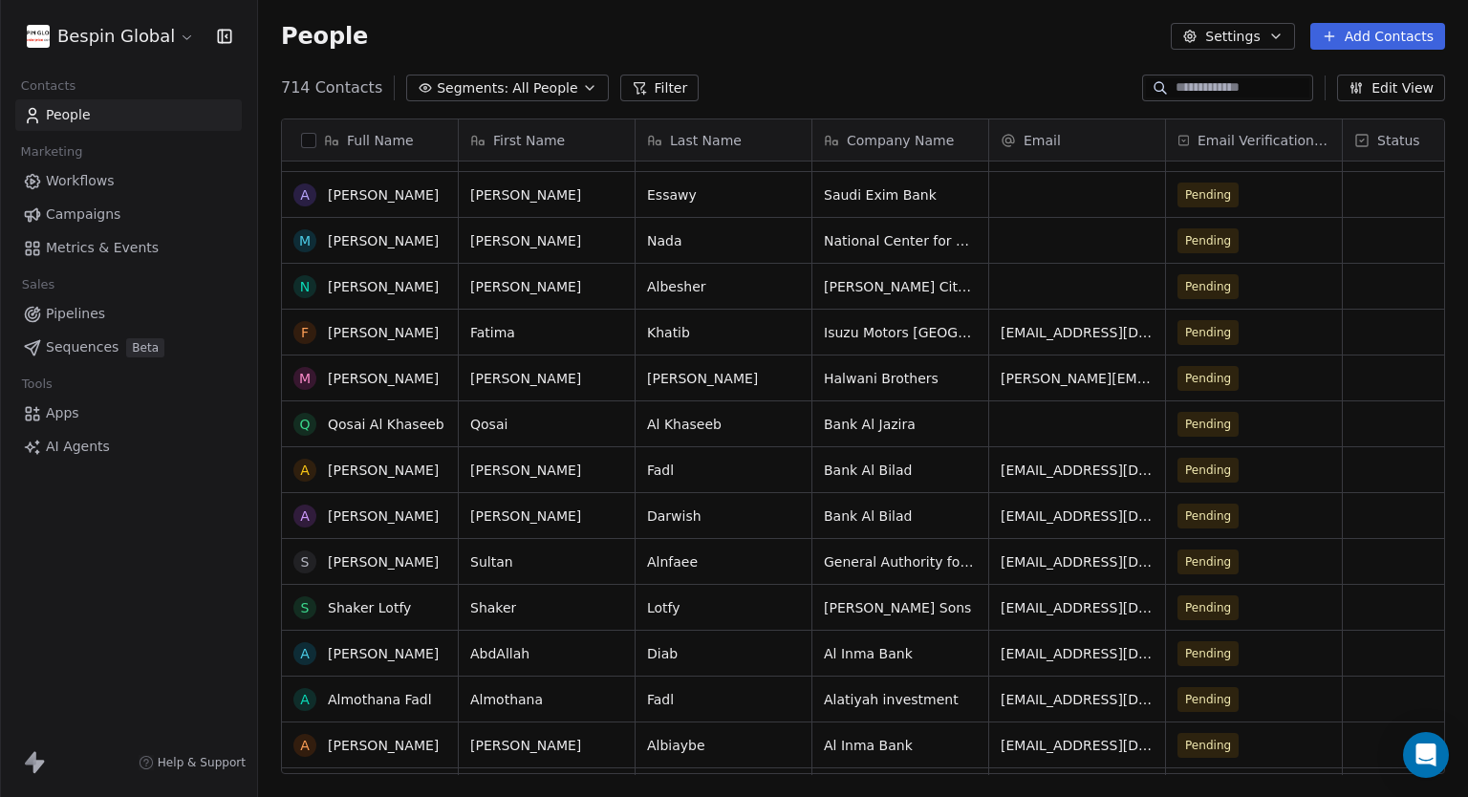
scroll to position [5567, 0]
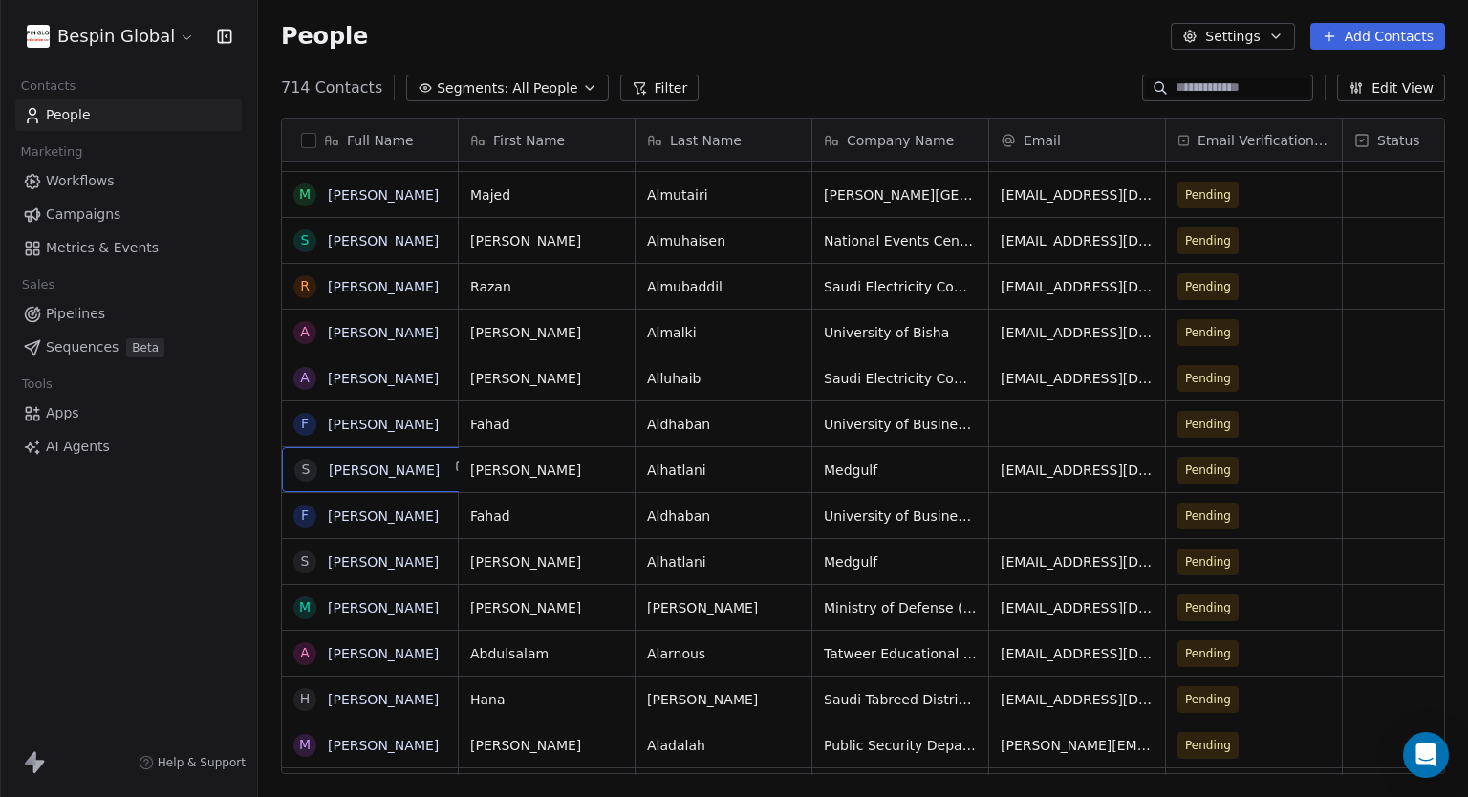
drag, startPoint x: 440, startPoint y: 472, endPoint x: 558, endPoint y: 471, distance: 118.5
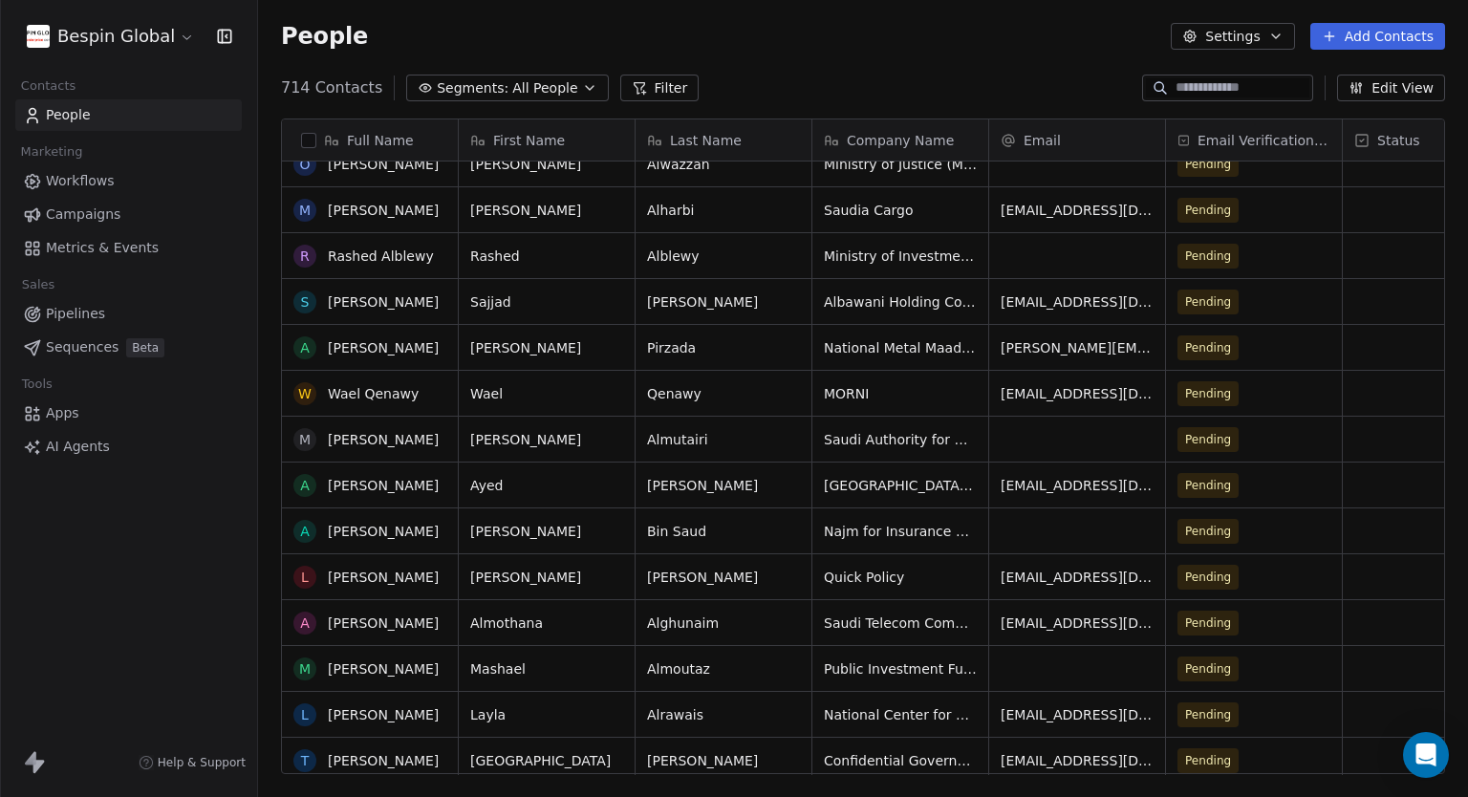
scroll to position [11422, 0]
